Goal: Information Seeking & Learning: Find specific page/section

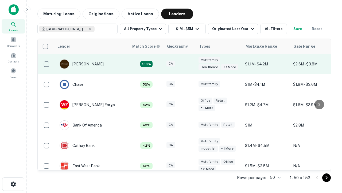
click at [190, 64] on div "CA" at bounding box center [180, 63] width 27 height 7
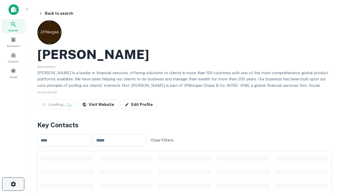
click at [13, 184] on icon "button" at bounding box center [13, 184] width 6 height 6
